Goal: Task Accomplishment & Management: Manage account settings

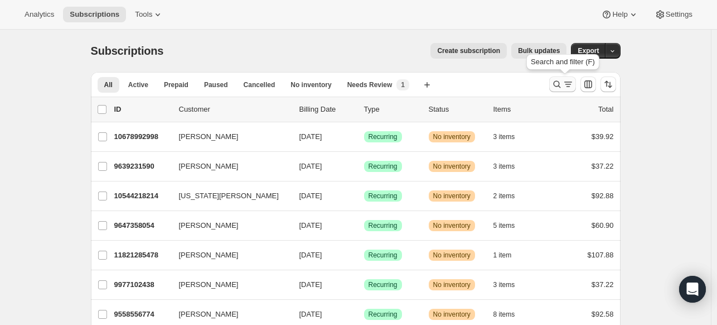
click at [560, 80] on icon "Search and filter results" at bounding box center [557, 84] width 11 height 11
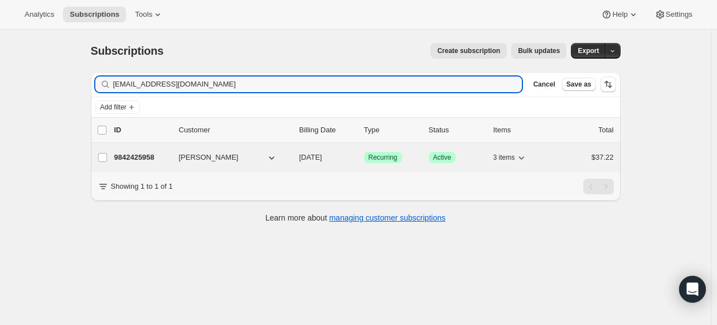
type input "[EMAIL_ADDRESS][DOMAIN_NAME]"
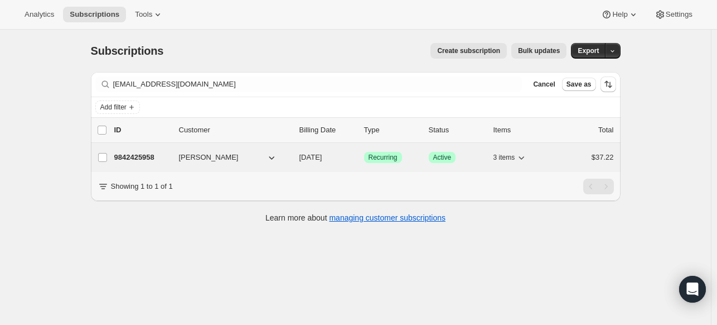
click at [140, 152] on p "9842425958" at bounding box center [142, 157] width 56 height 11
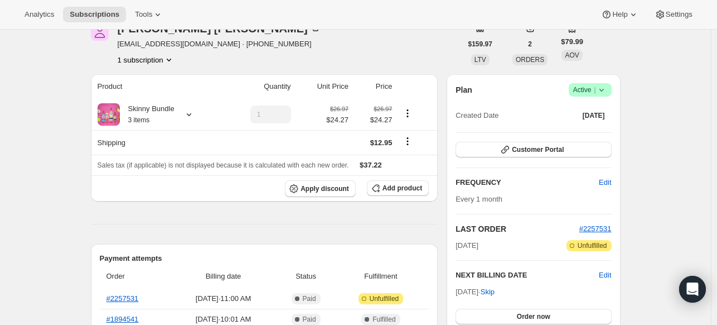
scroll to position [56, 0]
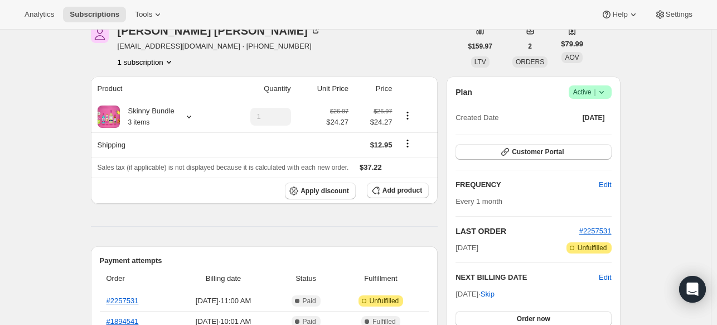
click at [603, 89] on icon at bounding box center [601, 91] width 11 height 11
click at [591, 133] on span "Cancel subscription" at bounding box center [588, 132] width 63 height 8
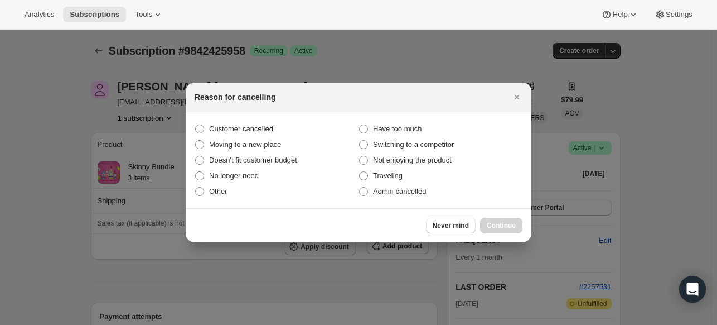
scroll to position [0, 0]
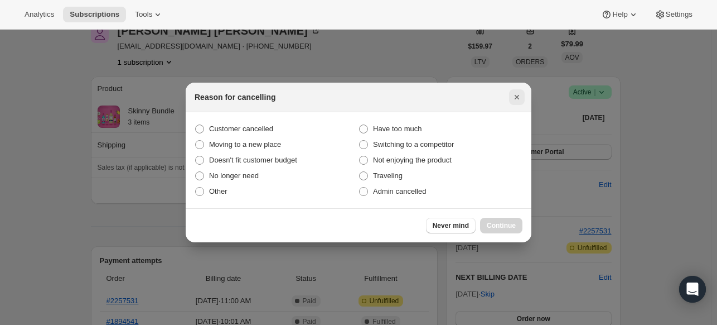
click at [522, 98] on icon "Close" at bounding box center [517, 96] width 11 height 11
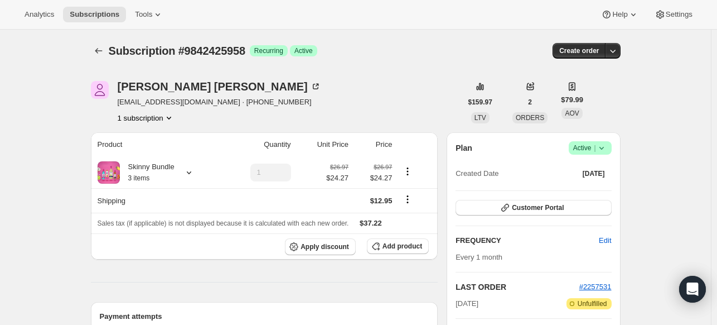
scroll to position [56, 0]
